Goal: Task Accomplishment & Management: Use online tool/utility

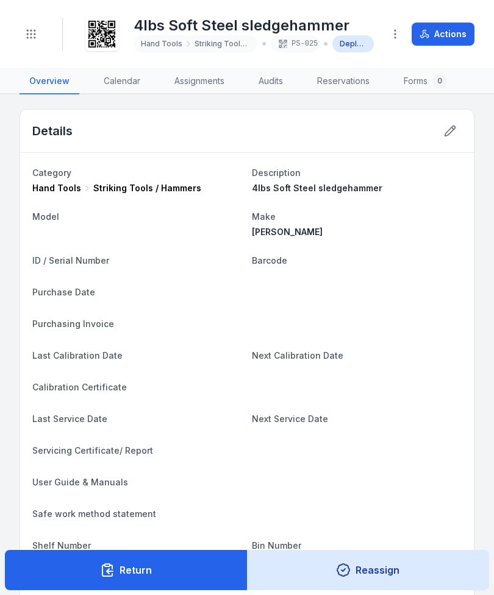
click at [35, 33] on icon "Toggle navigation" at bounding box center [31, 34] width 12 height 12
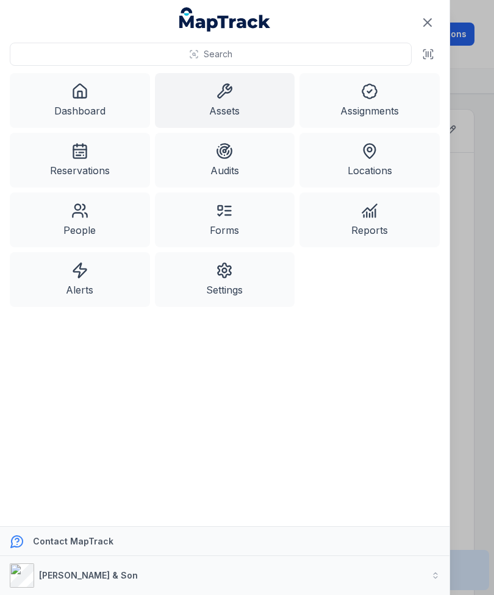
click at [226, 110] on link "Assets" at bounding box center [225, 100] width 140 height 55
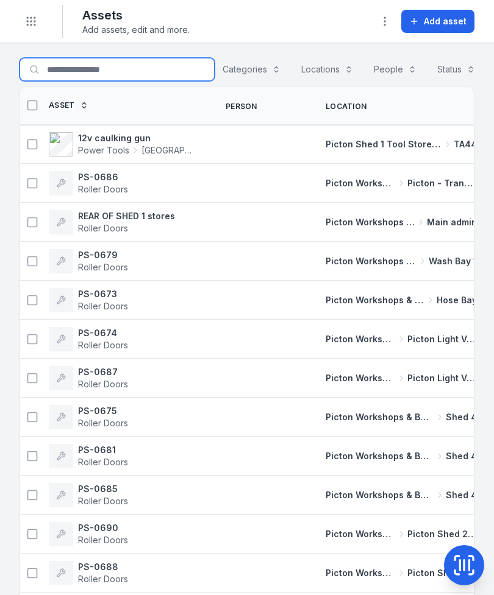
click at [79, 71] on input "Search for assets" at bounding box center [117, 69] width 195 height 23
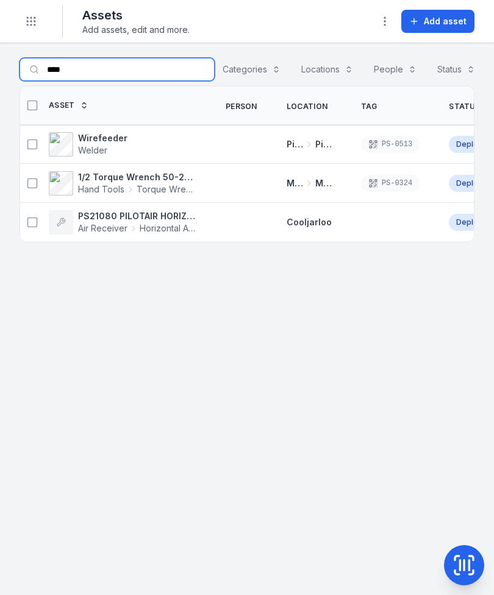
type input "****"
click at [30, 185] on icon at bounding box center [32, 183] width 12 height 12
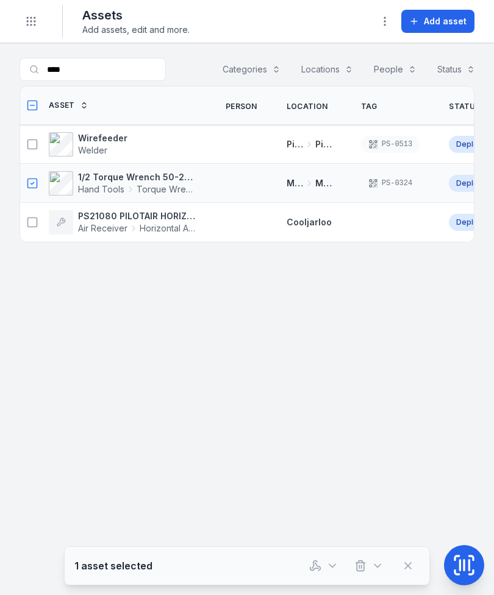
click at [309, 561] on icon "button" at bounding box center [315, 566] width 12 height 12
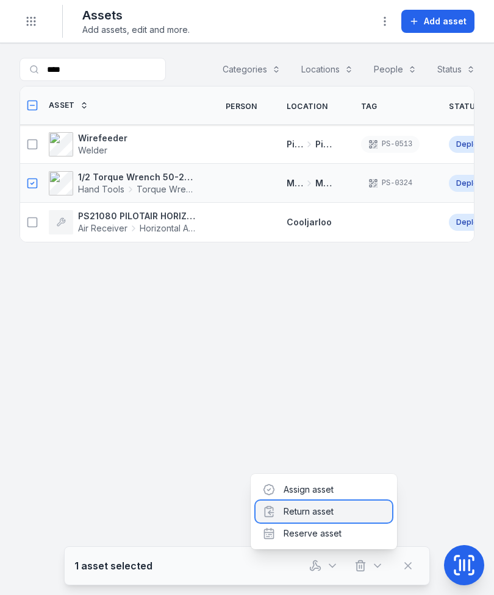
click at [322, 518] on div "Return asset" at bounding box center [323, 512] width 137 height 22
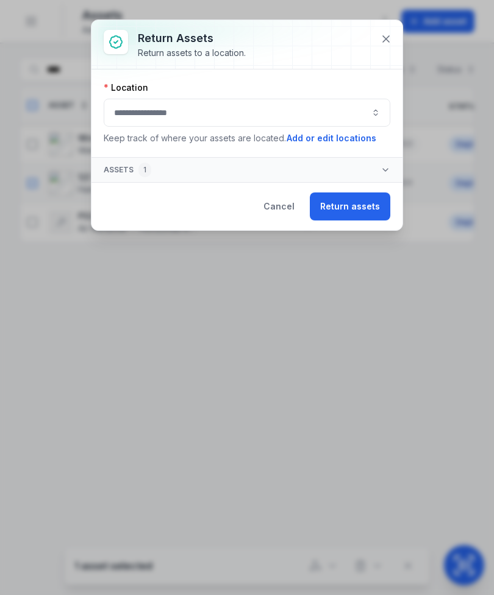
click at [316, 112] on button "button" at bounding box center [247, 113] width 286 height 28
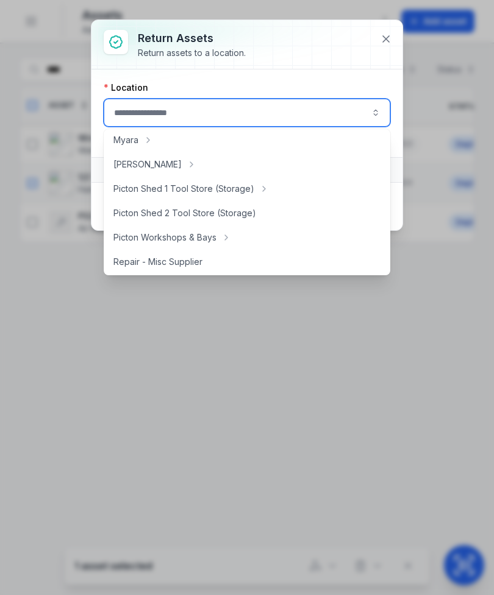
scroll to position [200, 0]
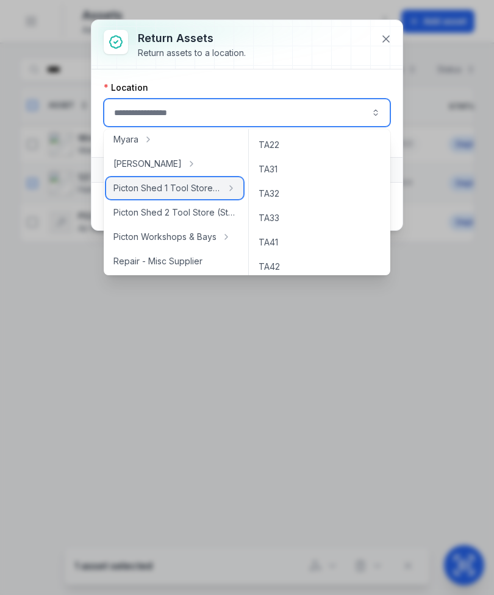
click at [139, 192] on span "Picton Shed 1 Tool Store (Storage)" at bounding box center [167, 188] width 108 height 12
type input "**********"
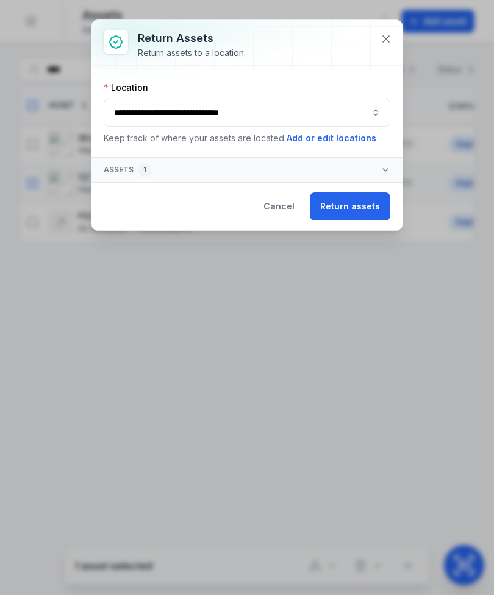
click at [347, 210] on button "Return assets" at bounding box center [350, 207] width 80 height 28
